Goal: Complete application form

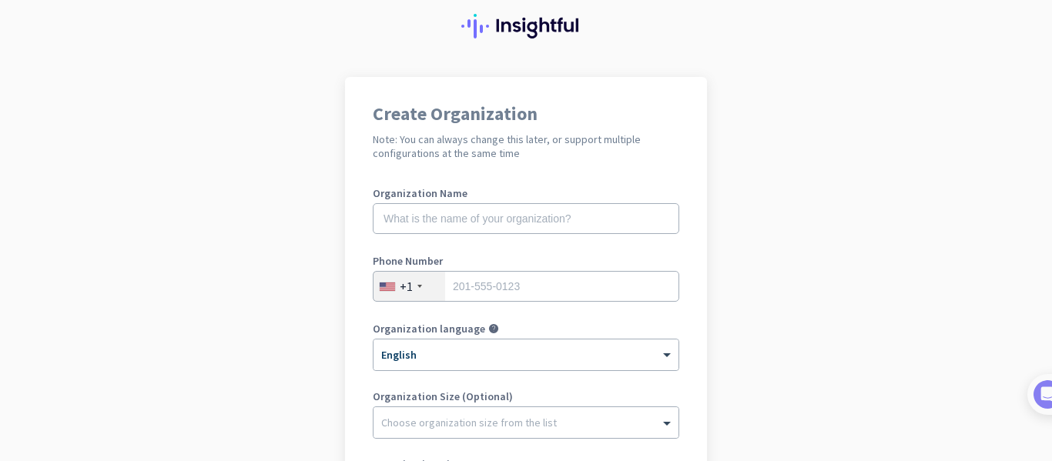
scroll to position [89, 0]
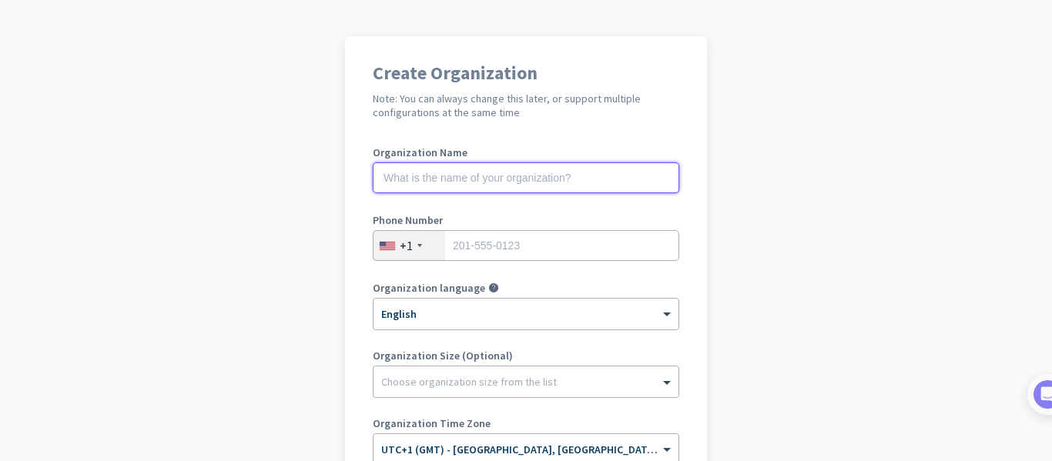
click at [521, 184] on input "text" at bounding box center [526, 178] width 307 height 31
type input "Mercor"
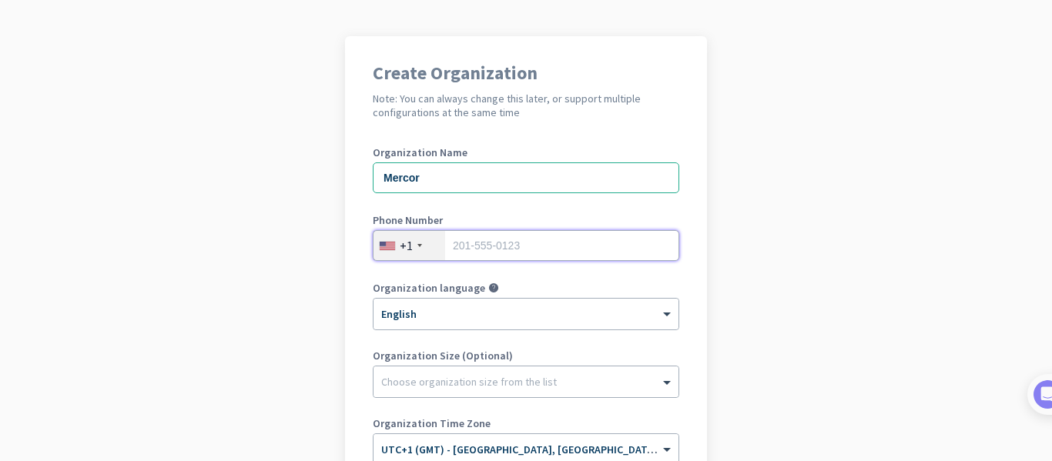
click at [460, 252] on input "tel" at bounding box center [526, 245] width 307 height 31
click at [414, 248] on div "+1" at bounding box center [410, 245] width 72 height 29
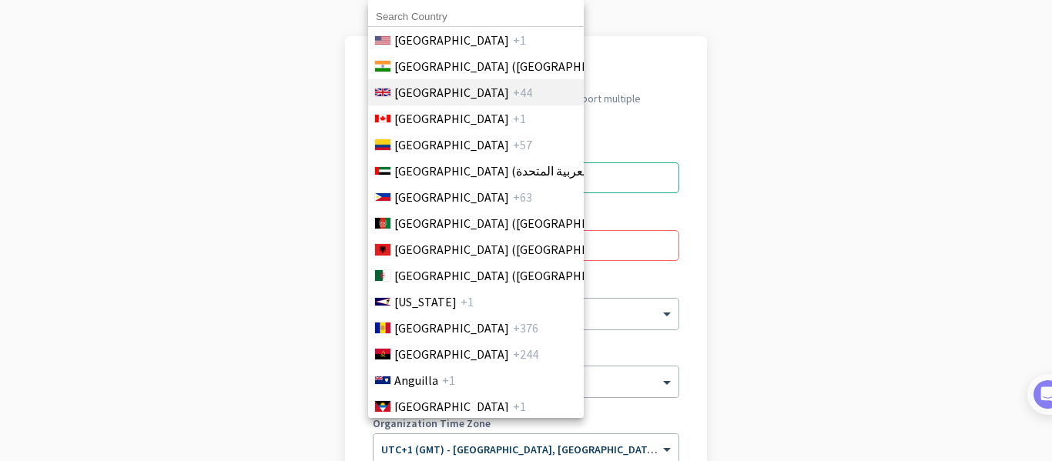
click at [513, 96] on span "+44" at bounding box center [522, 92] width 19 height 18
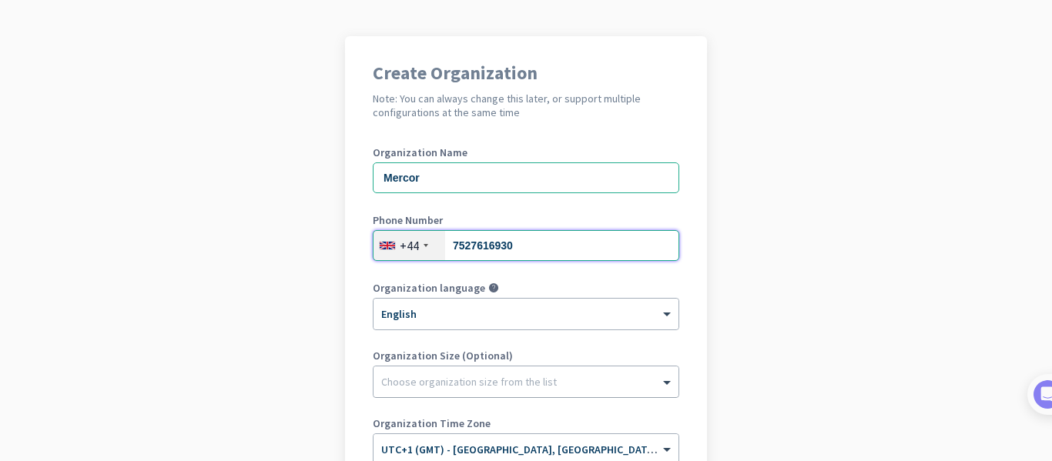
type input "7527616930"
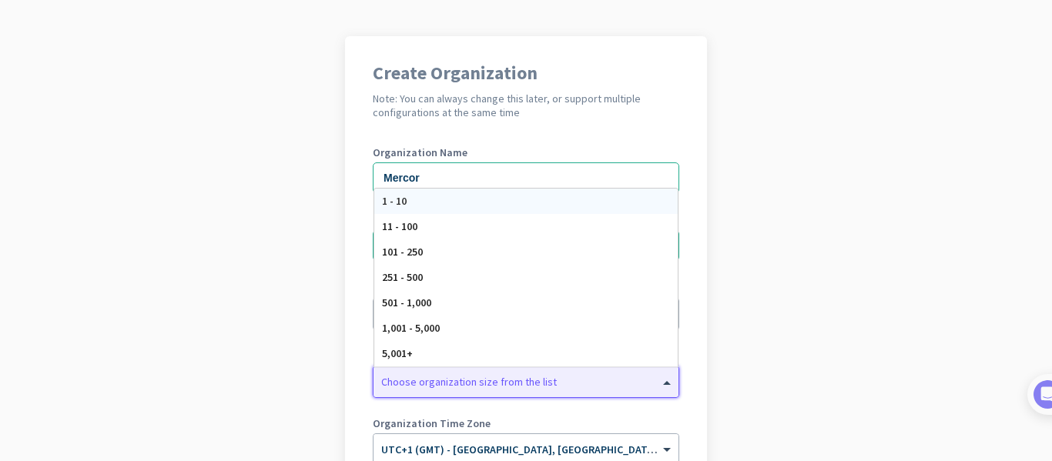
click at [411, 381] on div at bounding box center [526, 378] width 305 height 15
click at [498, 352] on div "5,001+" at bounding box center [525, 353] width 303 height 25
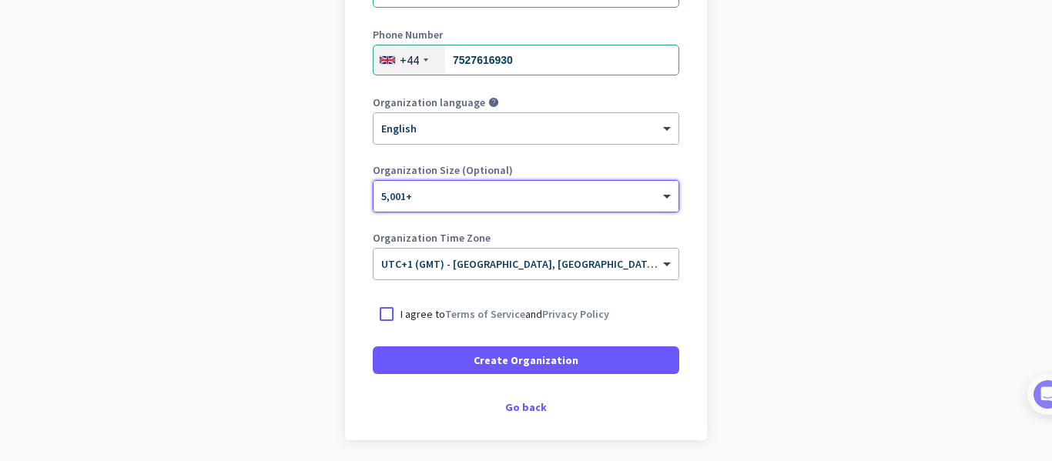
scroll to position [276, 0]
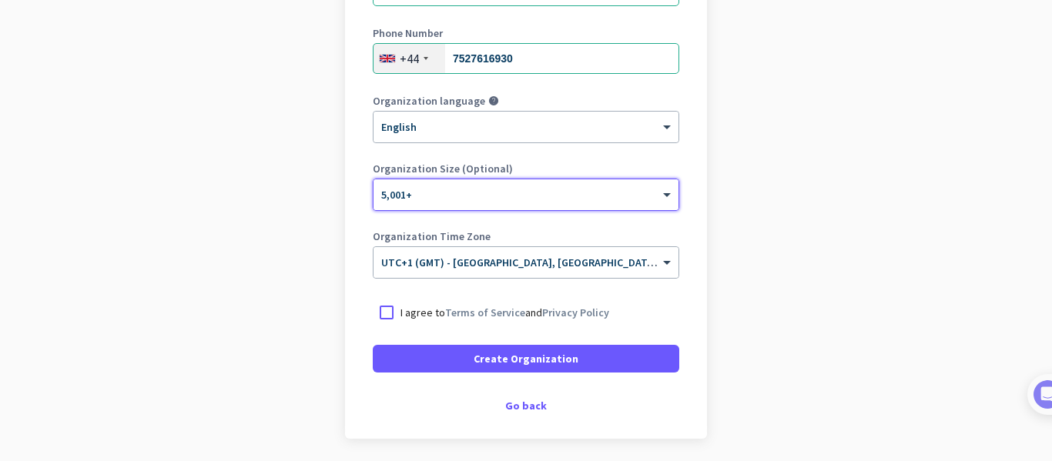
click at [405, 308] on p "I agree to Terms of Service and Privacy Policy" at bounding box center [505, 312] width 209 height 15
click at [0, 0] on input "I agree to Terms of Service and Privacy Policy" at bounding box center [0, 0] width 0 height 0
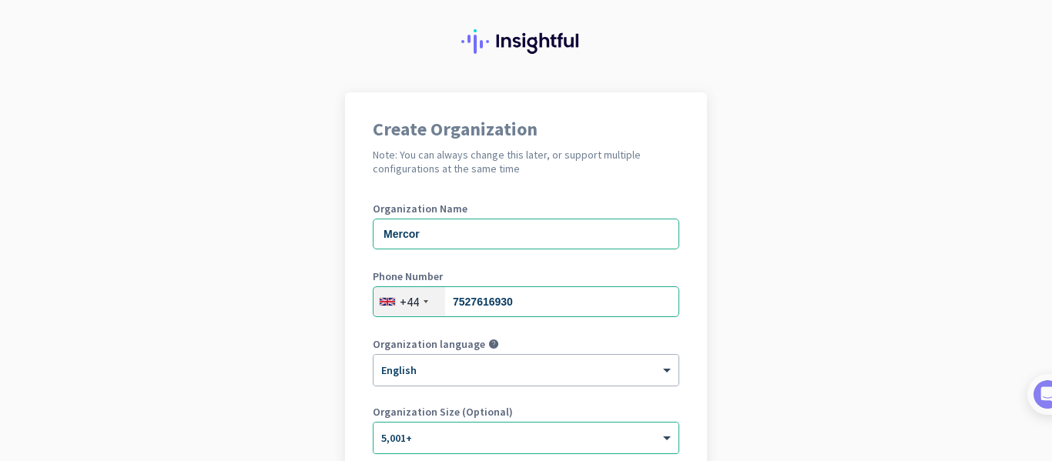
scroll to position [330, 0]
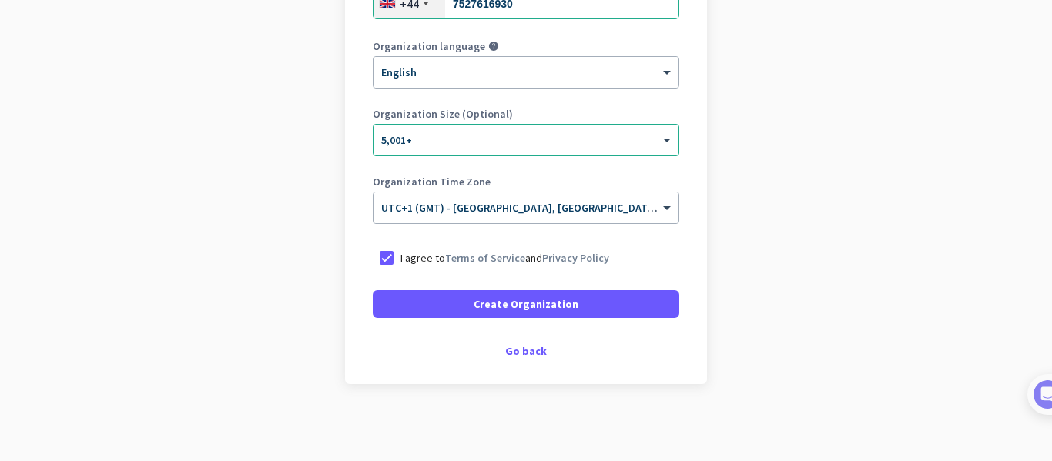
click at [531, 351] on div "Go back" at bounding box center [526, 351] width 307 height 11
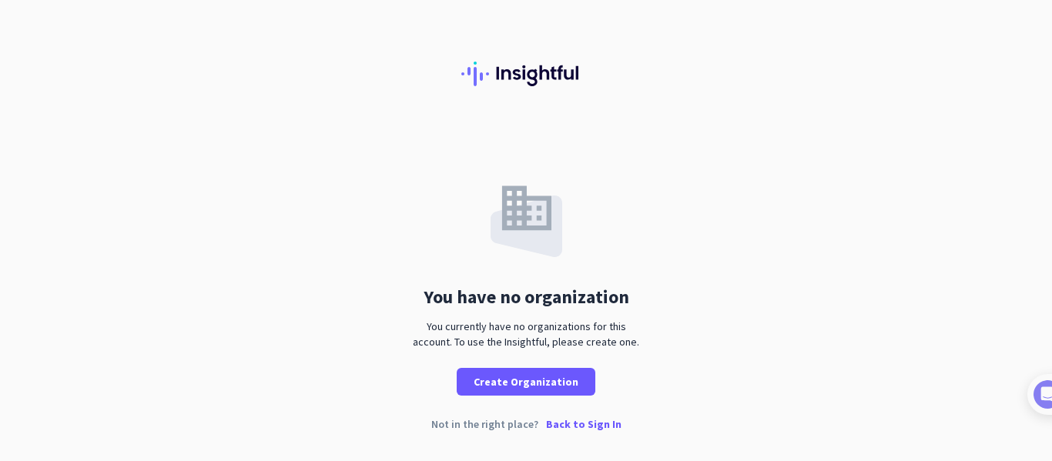
click at [581, 420] on p "Back to Sign In" at bounding box center [583, 424] width 75 height 11
